Goal: Task Accomplishment & Management: Complete application form

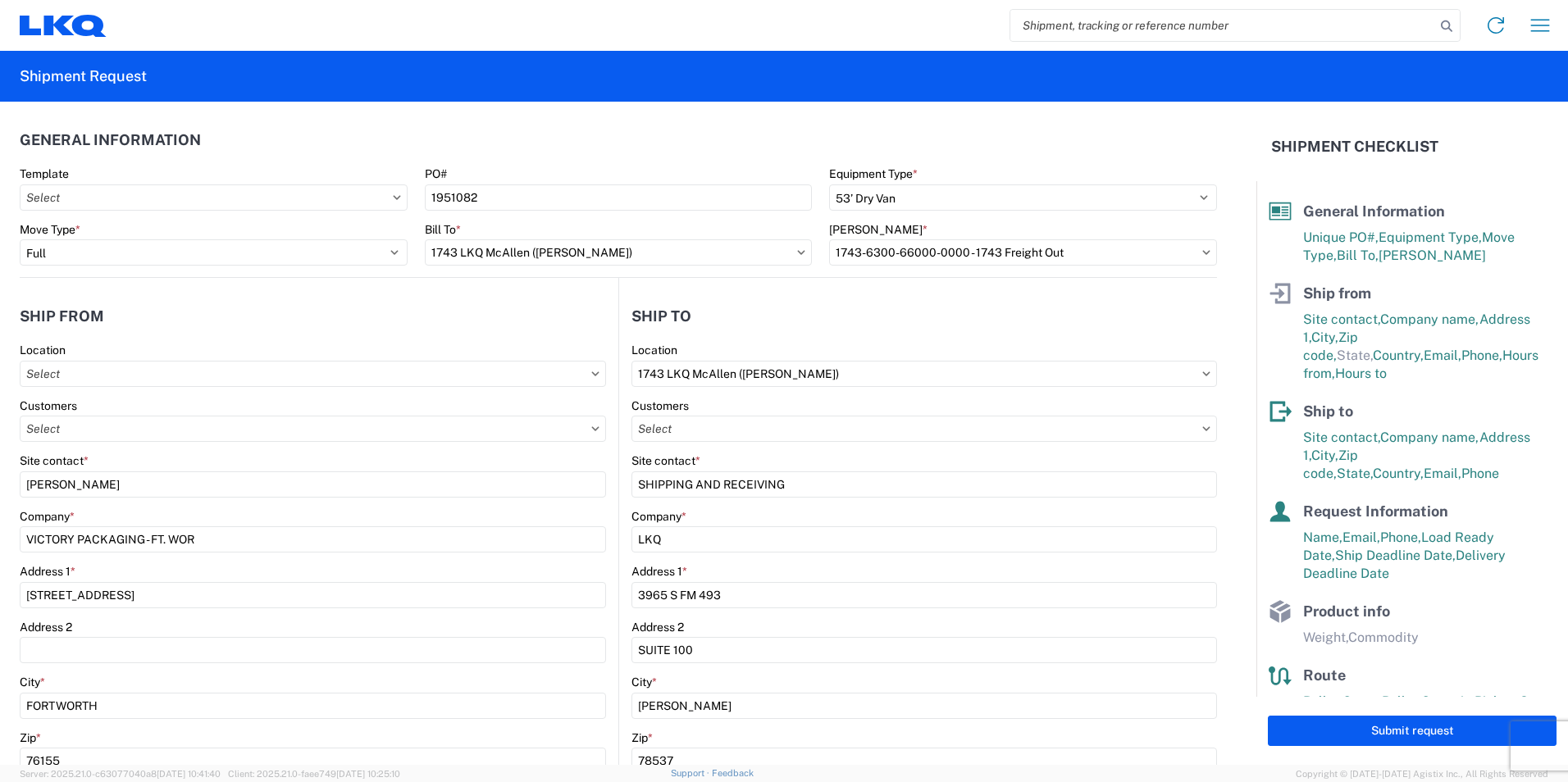
select select "STDV"
select select "FULL"
select select "US"
select select "apptNotRequired"
select select "[GEOGRAPHIC_DATA]"
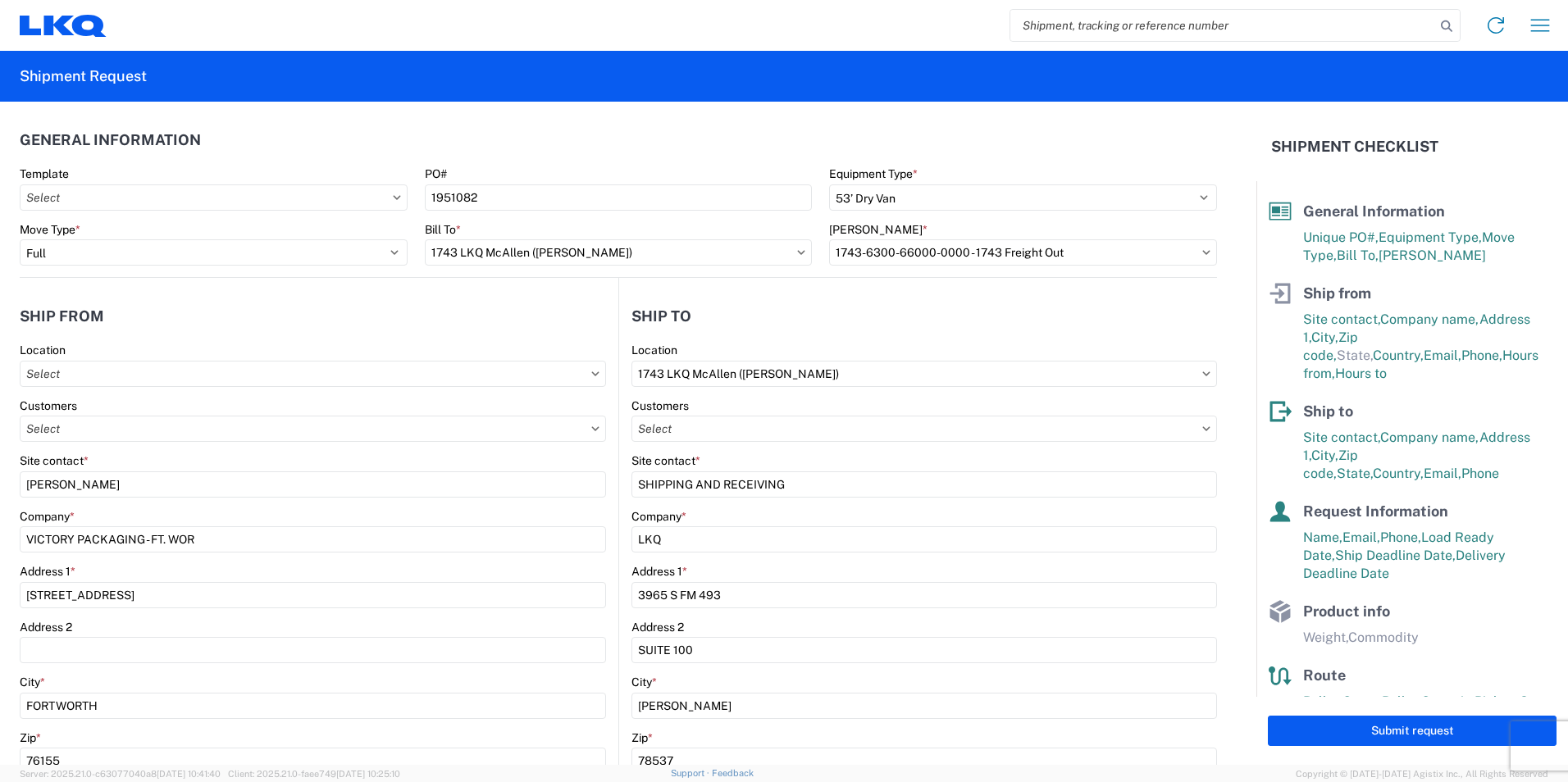
select select "US"
select select "LBS"
select select "IN"
drag, startPoint x: 1555, startPoint y: 22, endPoint x: 1567, endPoint y: 29, distance: 13.9
click at [1555, 22] on button "button" at bounding box center [1539, 25] width 33 height 33
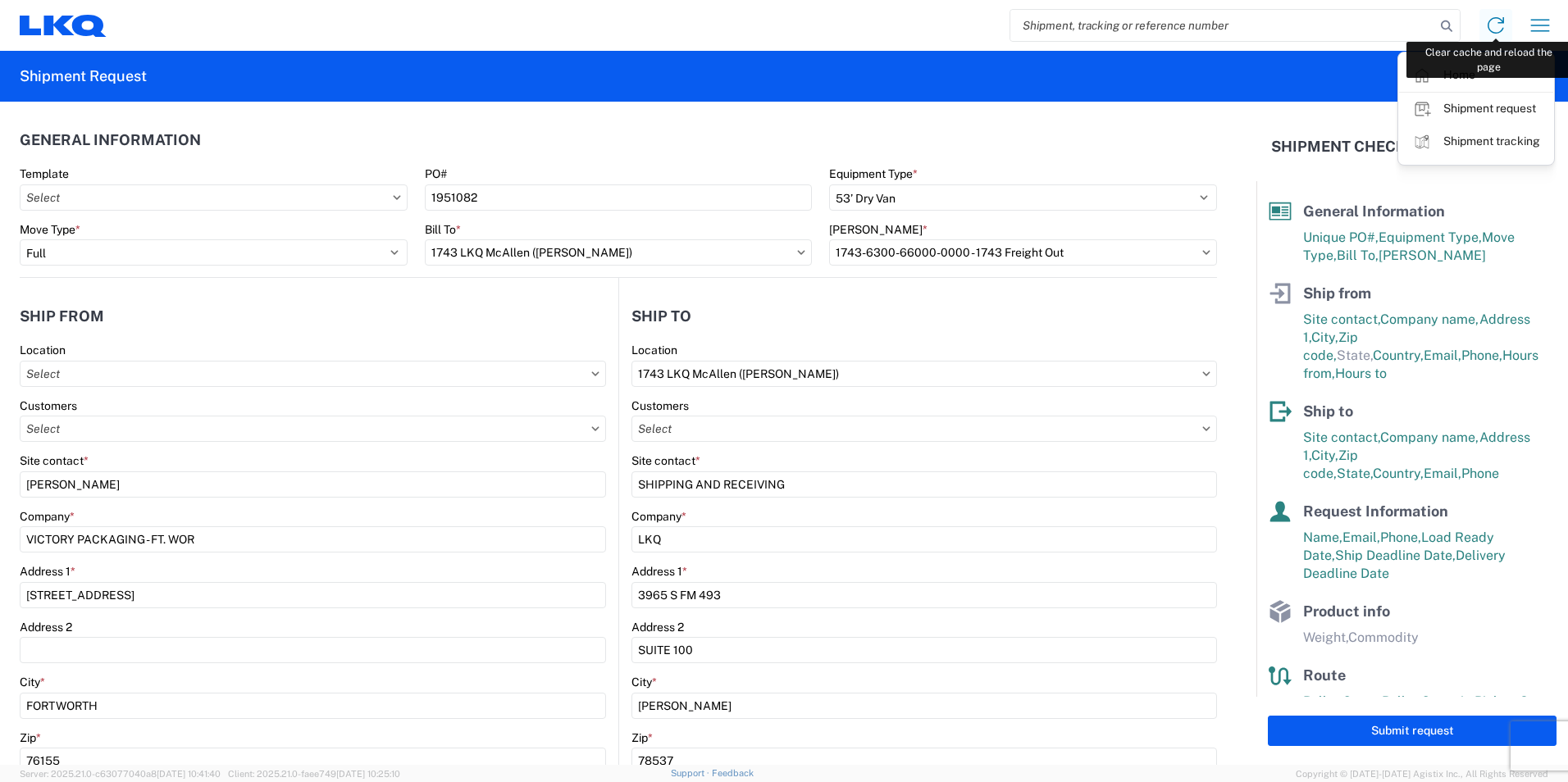
click at [1487, 22] on icon at bounding box center [1496, 25] width 26 height 26
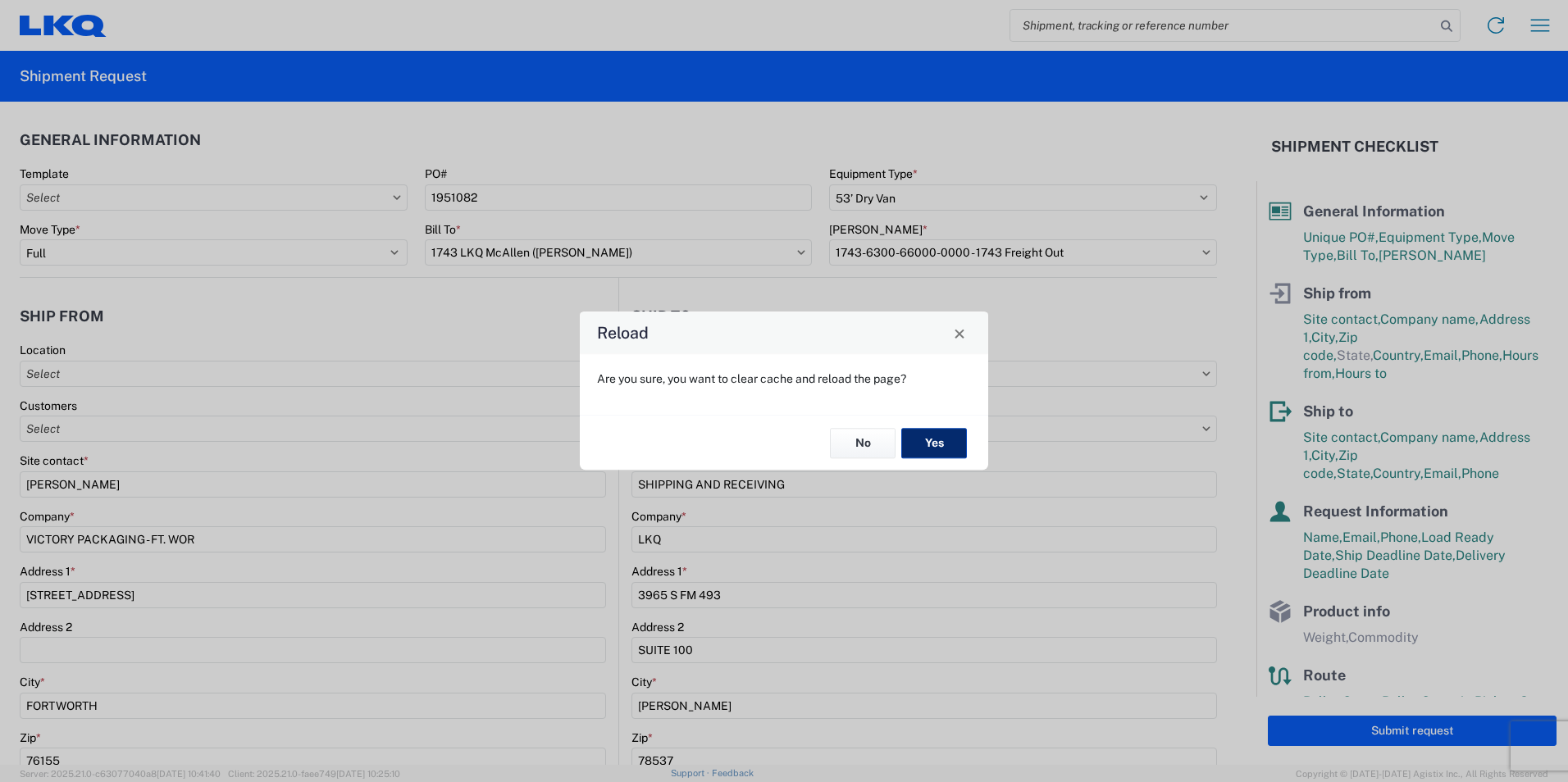
click at [949, 437] on button "Yes" at bounding box center [934, 443] width 66 height 30
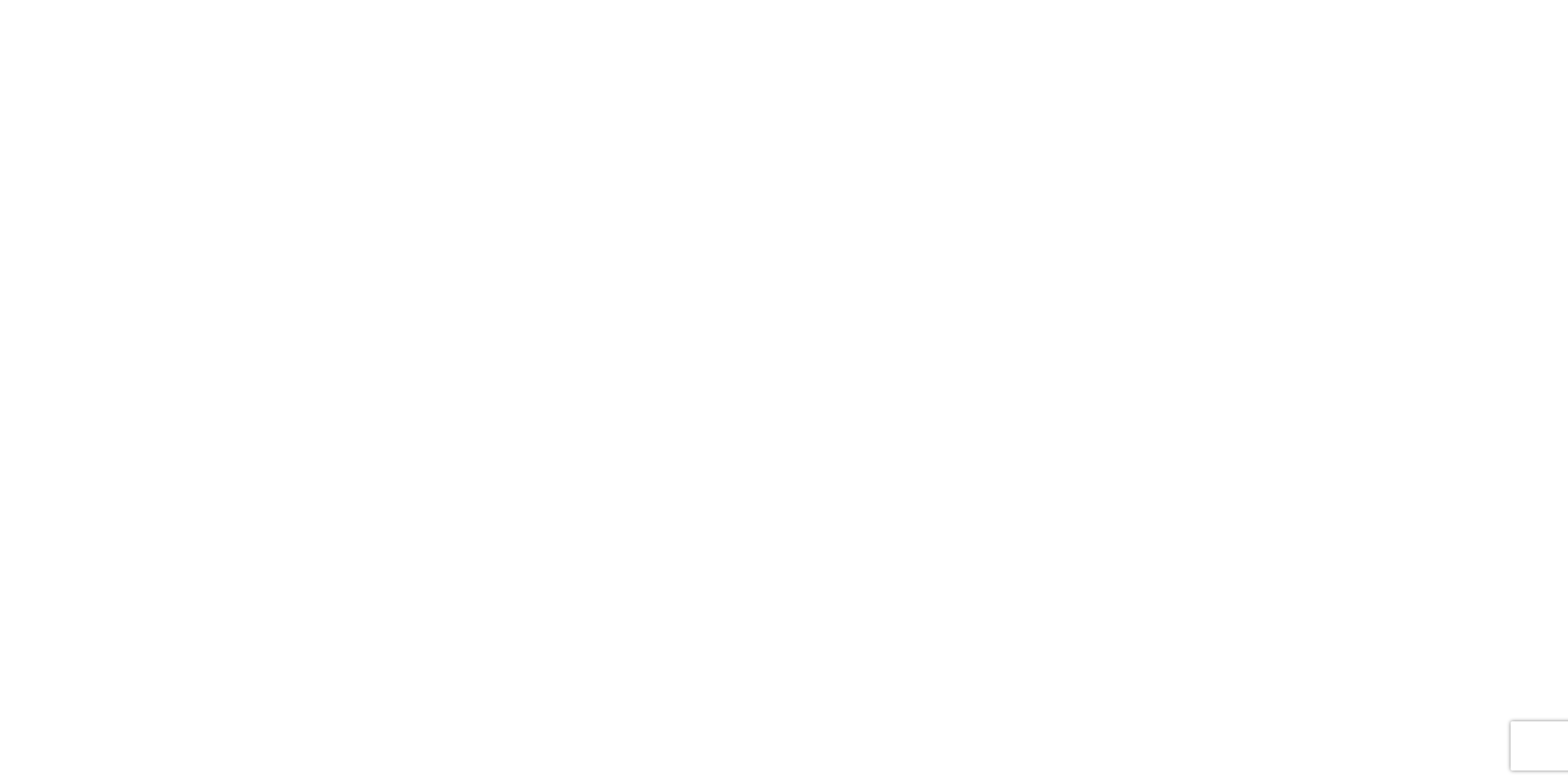
select select "FULL"
select select "LBS"
select select "IN"
